Goal: Transaction & Acquisition: Purchase product/service

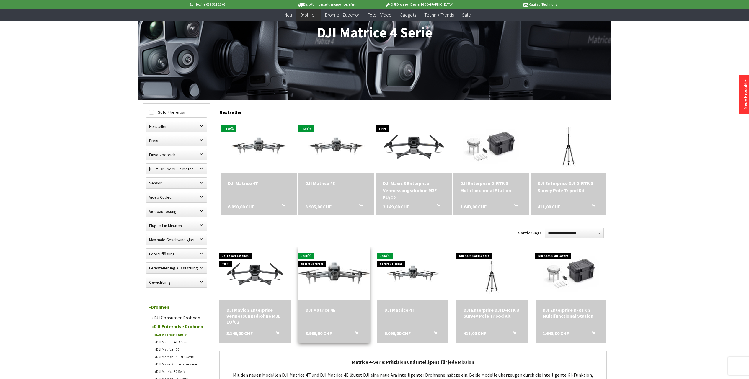
scroll to position [89, 0]
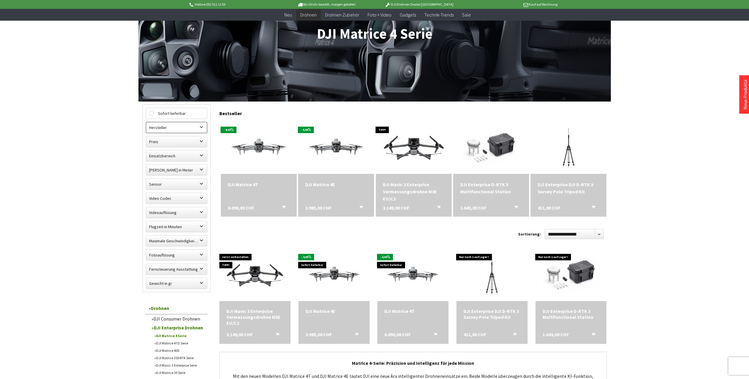
click at [184, 130] on label "Hersteller" at bounding box center [176, 127] width 61 height 11
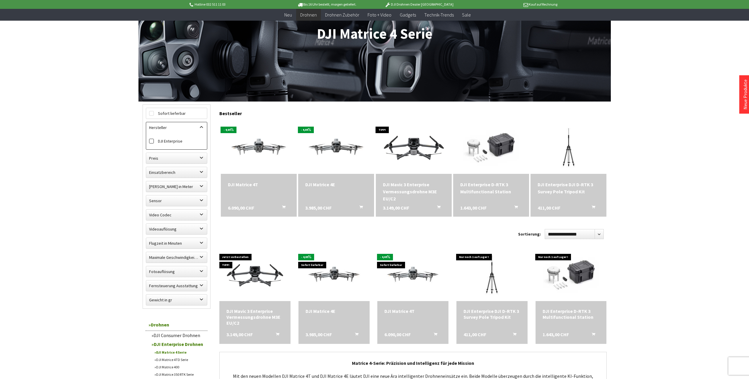
click at [168, 141] on label "DJI Enterprise" at bounding box center [176, 141] width 55 height 8
click at [182, 284] on label "Gewicht in gr" at bounding box center [176, 283] width 61 height 11
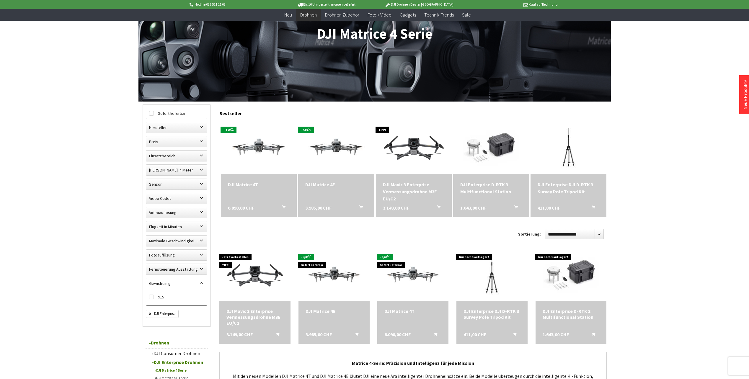
click at [182, 284] on label "Gewicht in gr" at bounding box center [176, 283] width 61 height 11
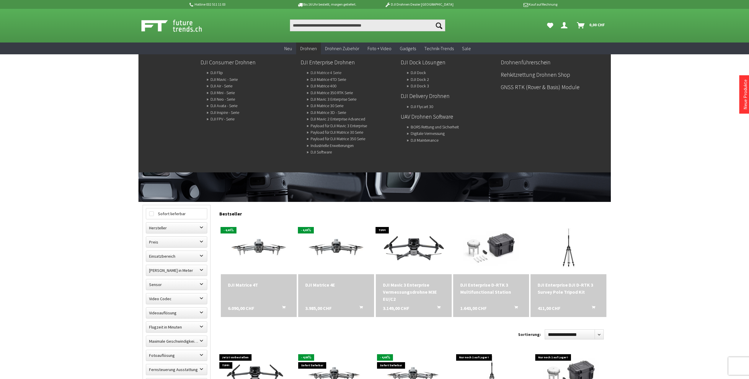
click at [333, 73] on link "DJI Matrice 4 Serie" at bounding box center [326, 73] width 31 height 8
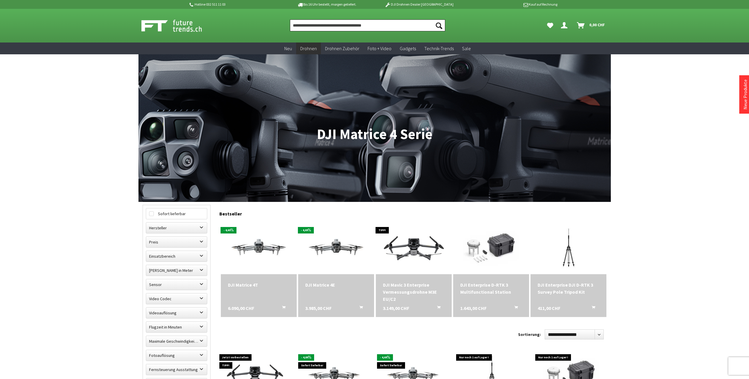
click at [344, 26] on input "Produkt, Marke, Kategorie, EAN, Artikelnummer…" at bounding box center [367, 25] width 155 height 12
click at [374, 23] on input "Produkt, Marke, Kategorie, EAN, Artikelnummer…" at bounding box center [367, 25] width 155 height 12
paste input "**********"
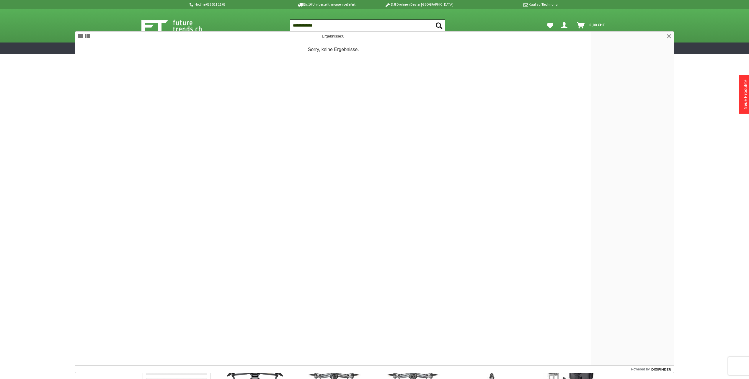
type input "**********"
click at [433, 19] on button "Suchen" at bounding box center [439, 25] width 12 height 12
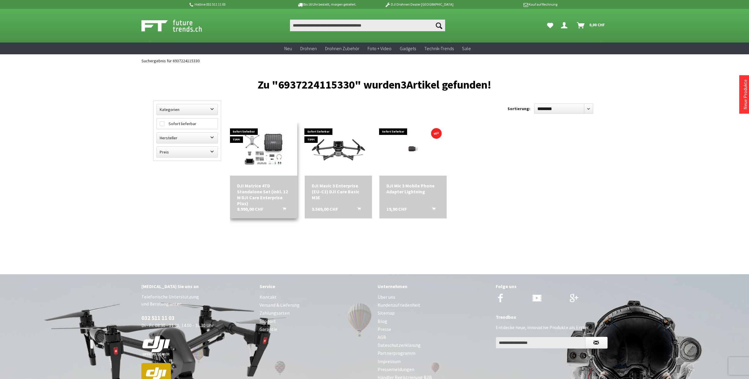
click at [256, 150] on img at bounding box center [263, 149] width 67 height 48
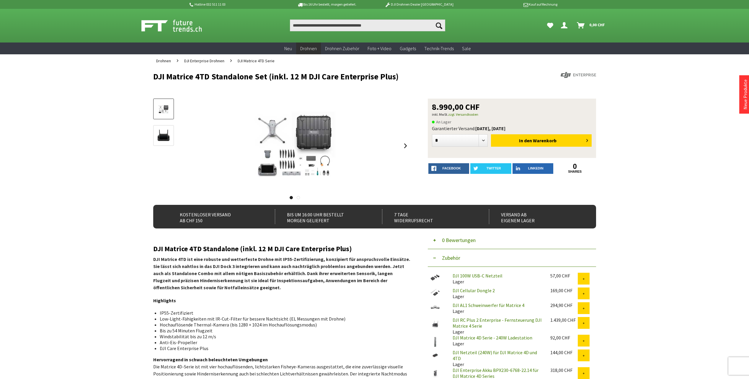
click at [167, 139] on img at bounding box center [163, 135] width 17 height 17
